Goal: Information Seeking & Learning: Learn about a topic

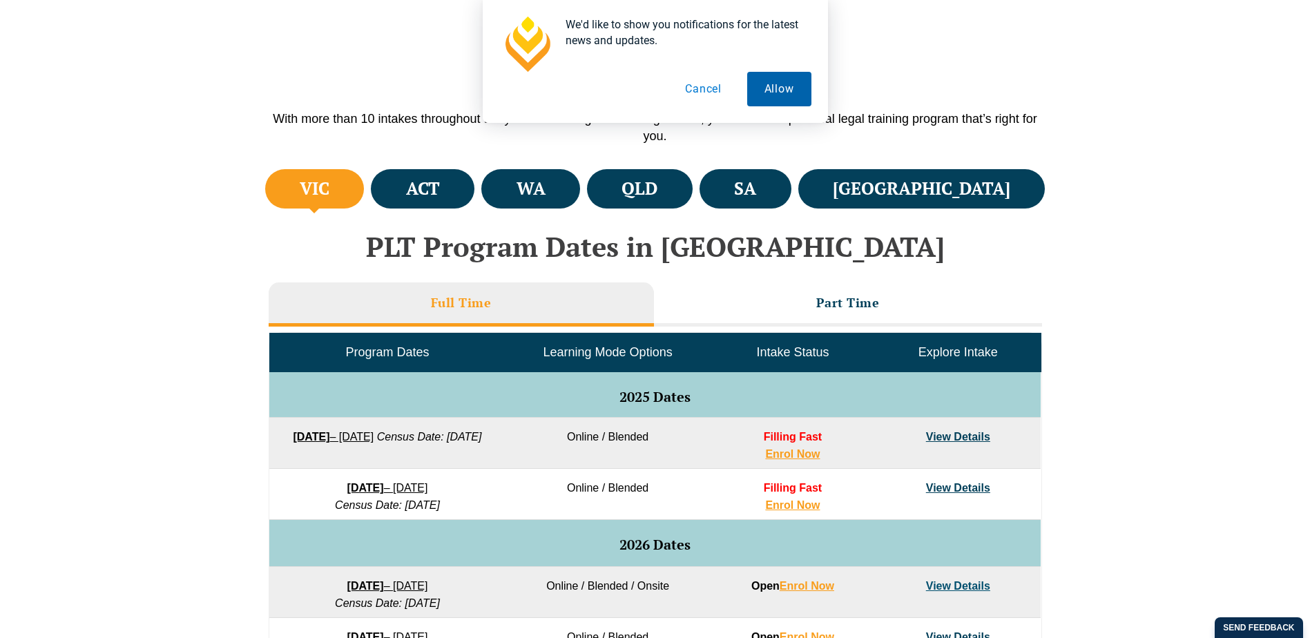
click at [761, 88] on button "Allow" at bounding box center [779, 89] width 64 height 35
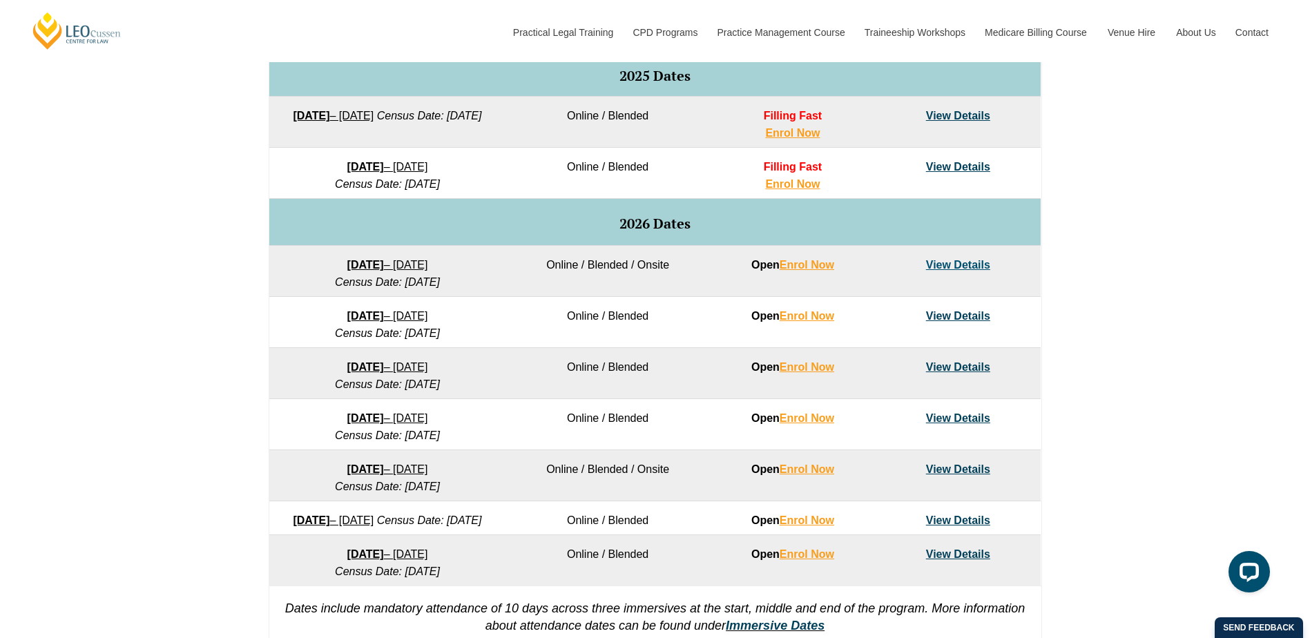
scroll to position [757, 0]
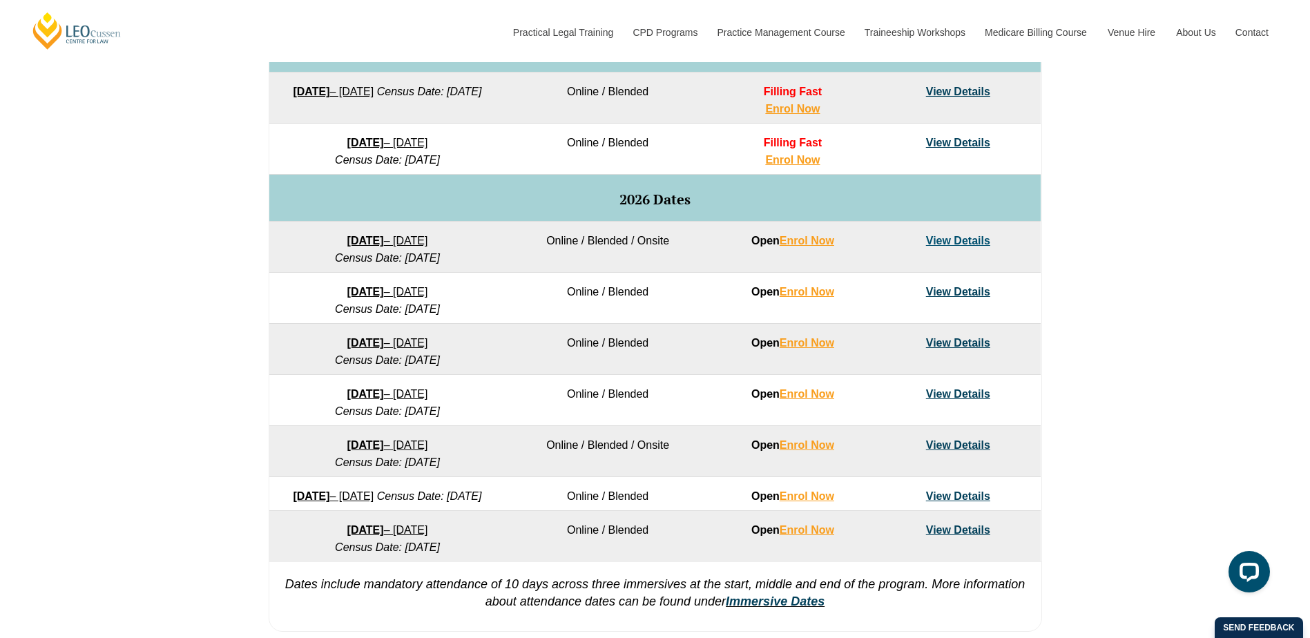
click at [947, 340] on link "View Details" at bounding box center [958, 343] width 64 height 12
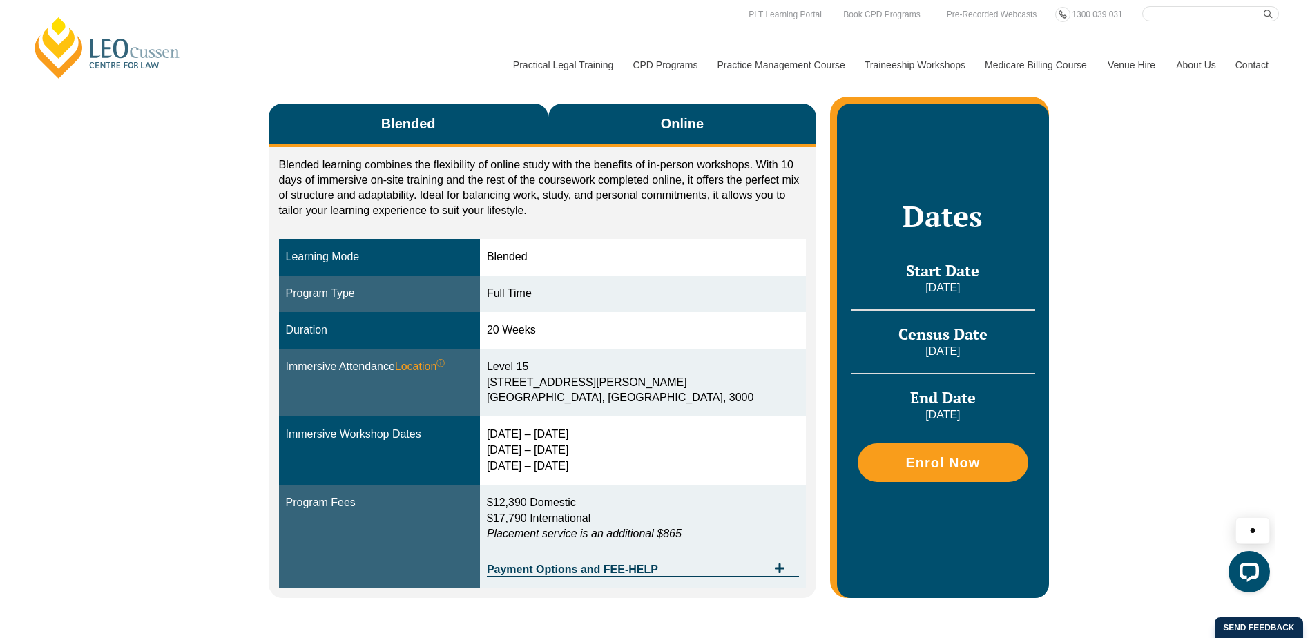
click at [667, 130] on span "Online" at bounding box center [682, 123] width 43 height 19
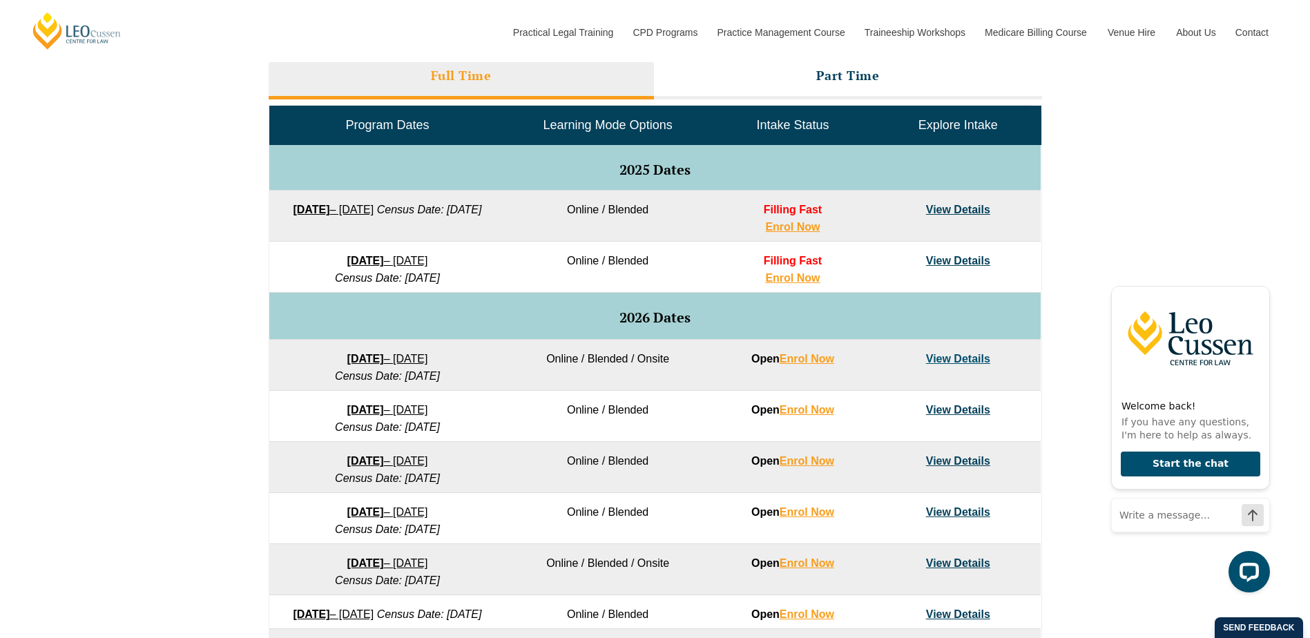
scroll to position [550, 0]
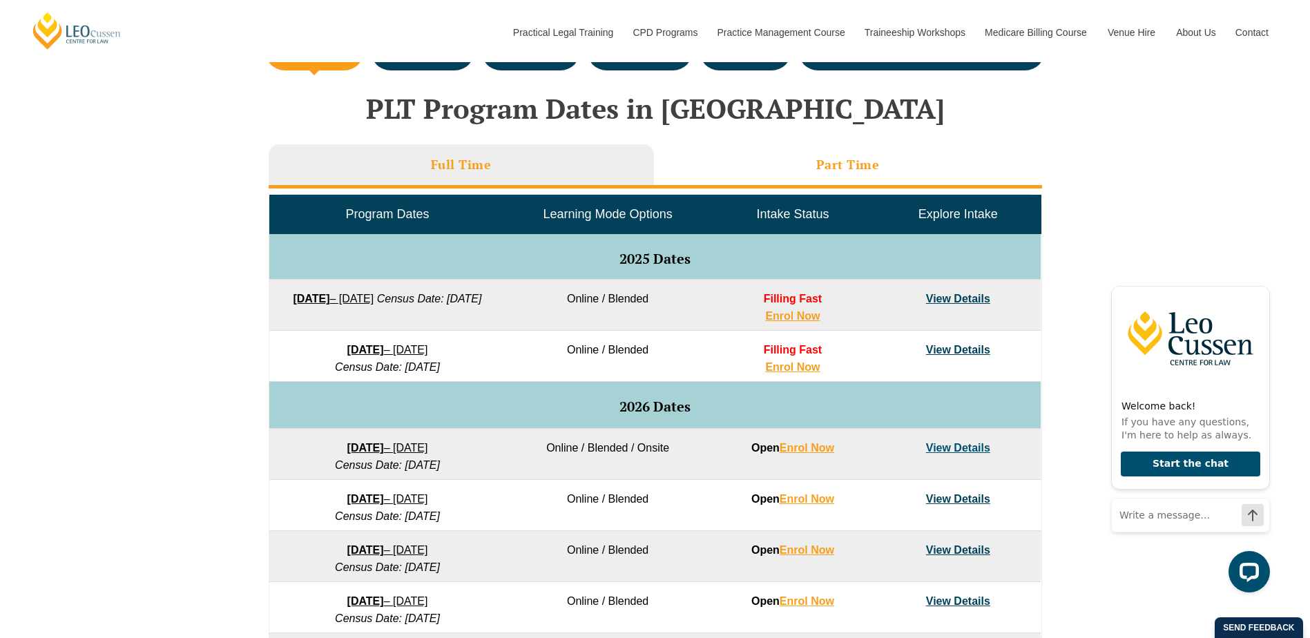
click at [884, 166] on li "Part Time" at bounding box center [848, 166] width 388 height 44
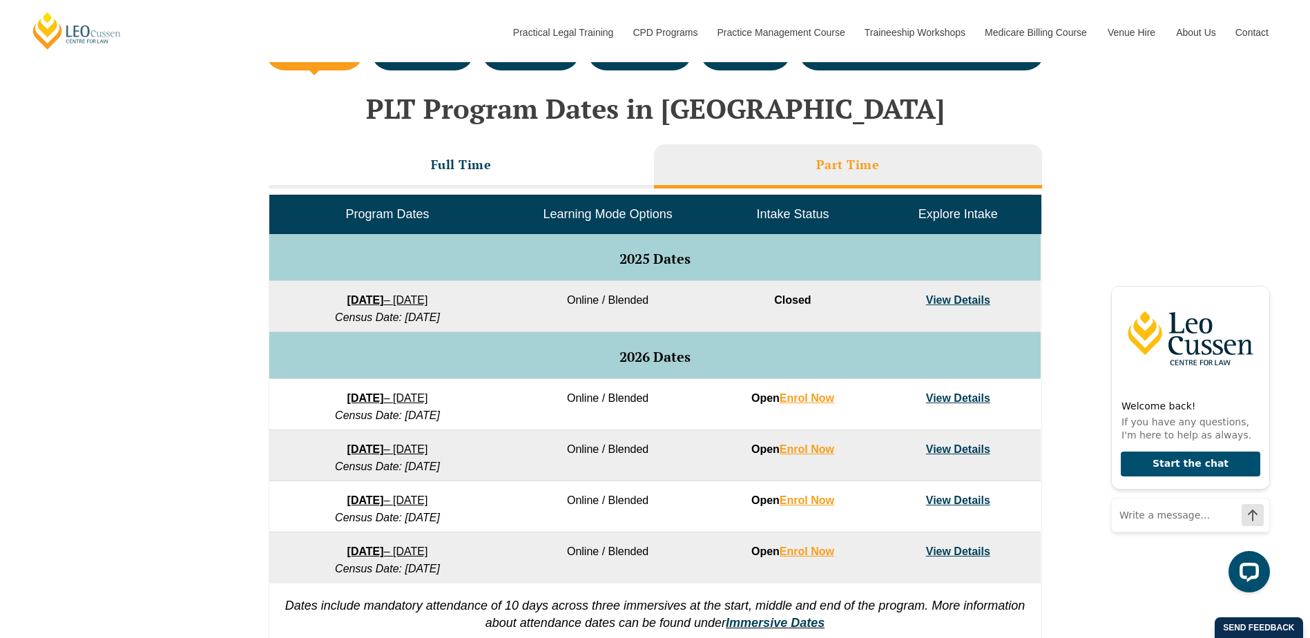
click at [953, 452] on link "View Details" at bounding box center [958, 449] width 64 height 12
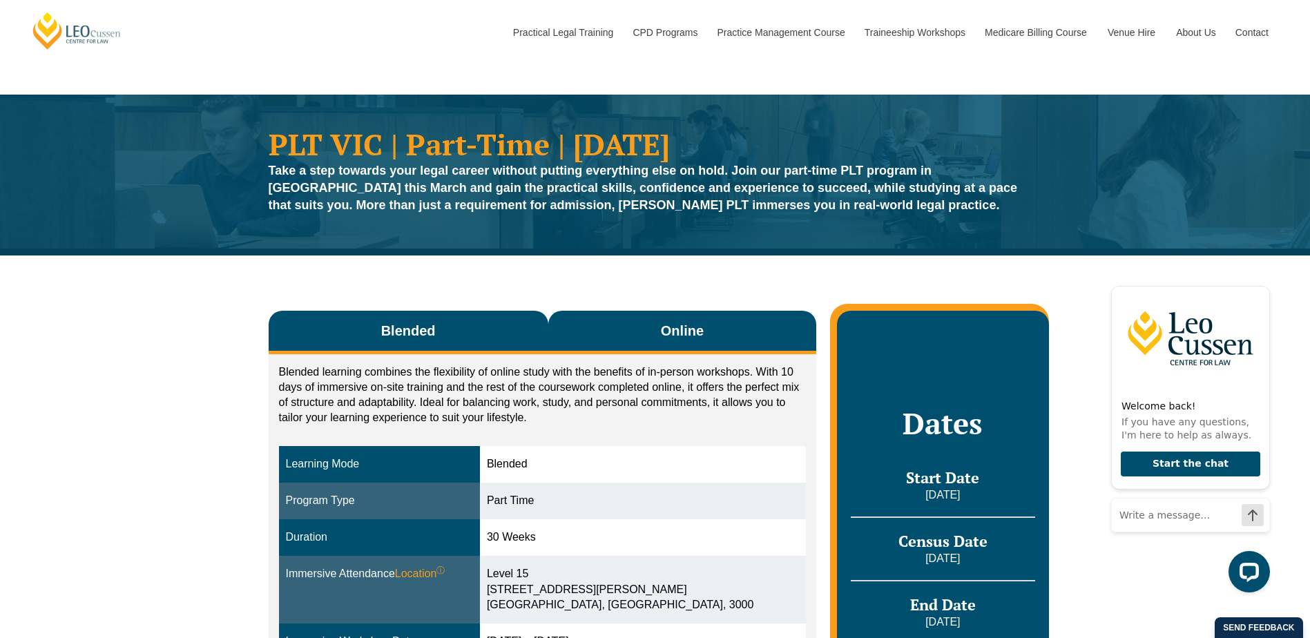
scroll to position [138, 0]
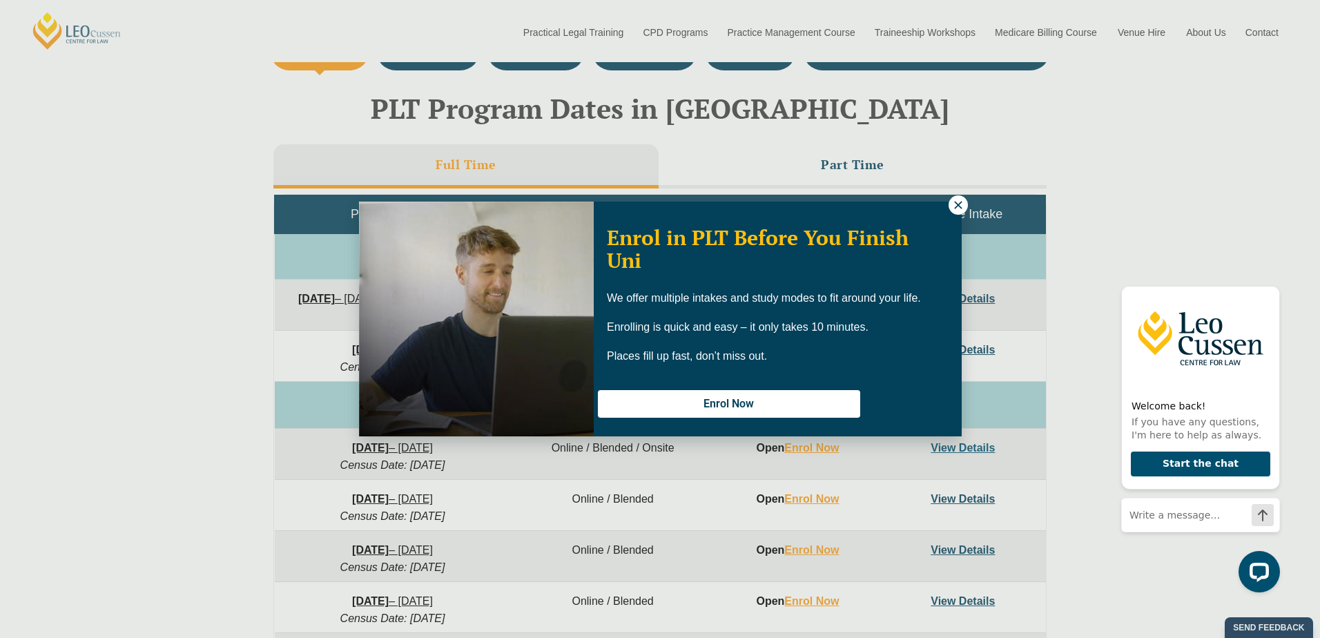
click at [956, 201] on icon at bounding box center [958, 205] width 12 height 12
